Goal: Answer question/provide support: Share knowledge or assist other users

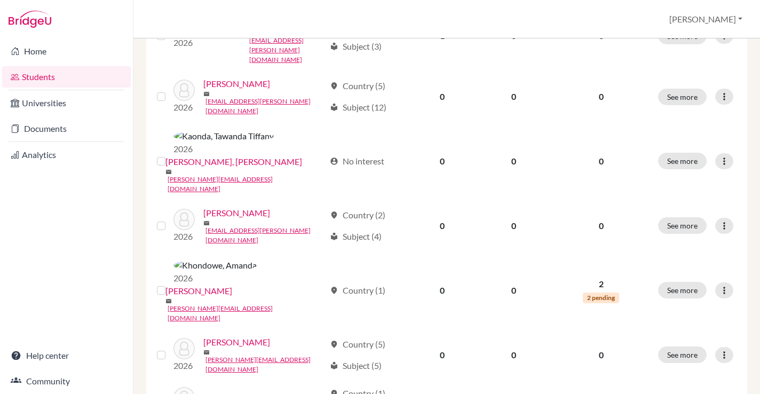
scroll to position [827, 0]
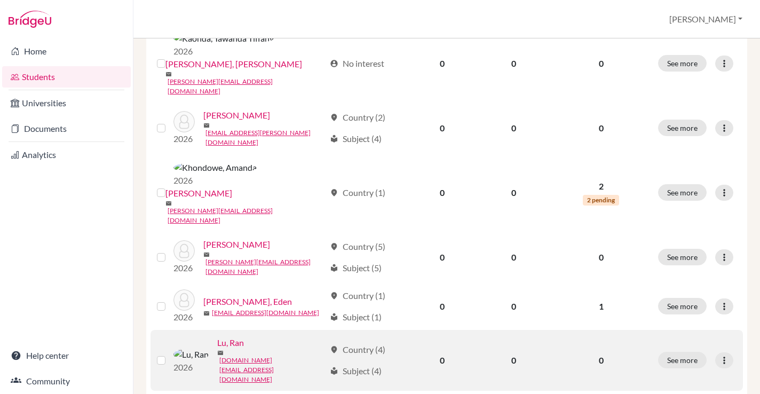
click at [224, 336] on link "Lu, Ran" at bounding box center [230, 342] width 27 height 13
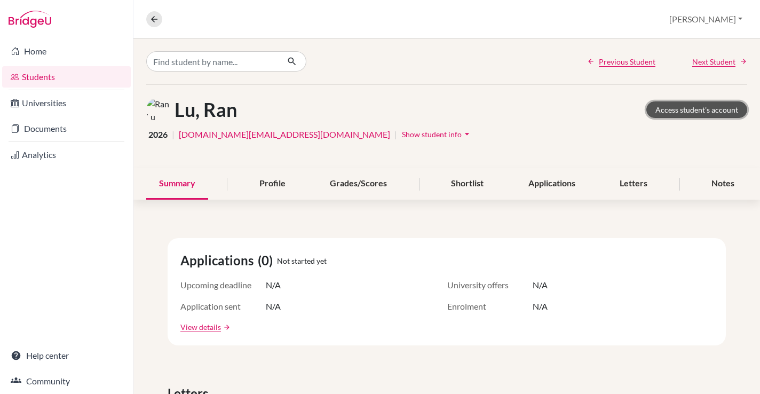
click at [707, 106] on link "Access student's account" at bounding box center [696, 109] width 101 height 17
